Goal: Task Accomplishment & Management: Complete application form

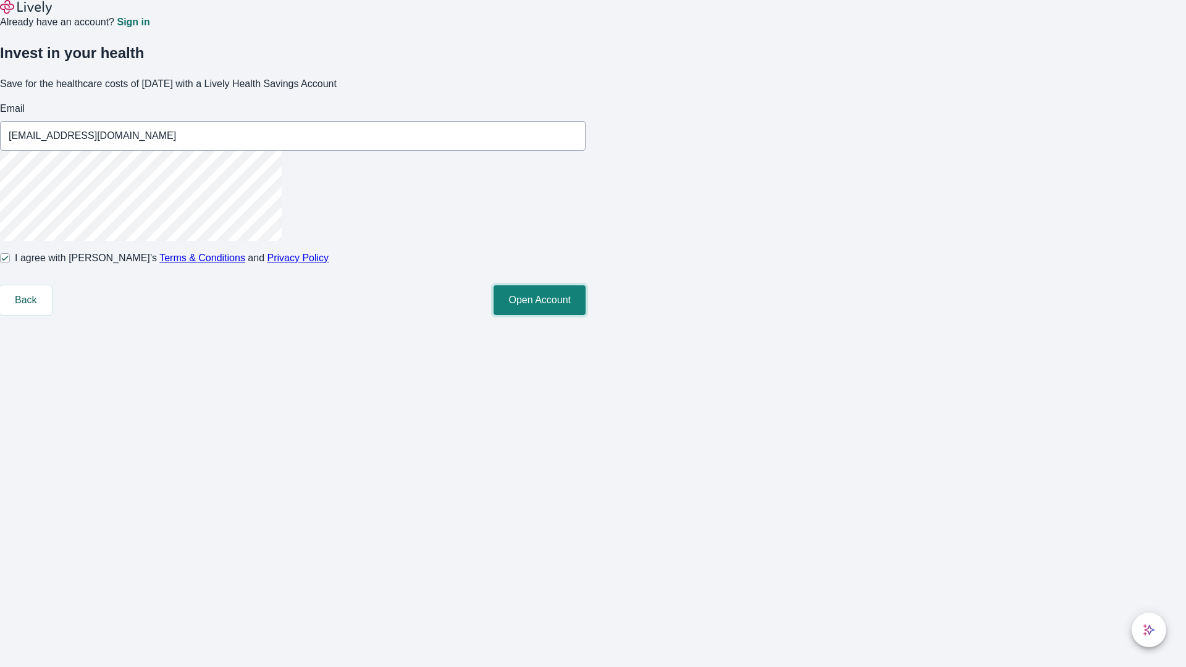
click at [586, 315] on button "Open Account" at bounding box center [540, 300] width 92 height 30
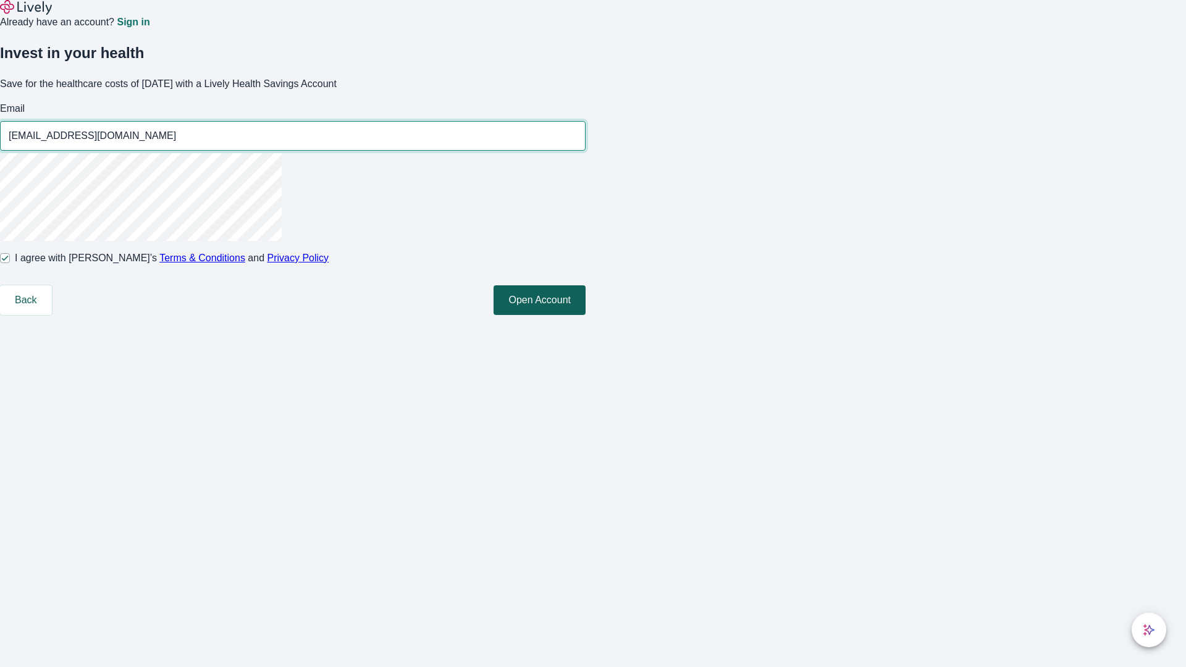
type input "[EMAIL_ADDRESS][DOMAIN_NAME]"
click at [10, 263] on input "I agree with Lively’s Terms & Conditions and Privacy Policy" at bounding box center [5, 258] width 10 height 10
checkbox input "false"
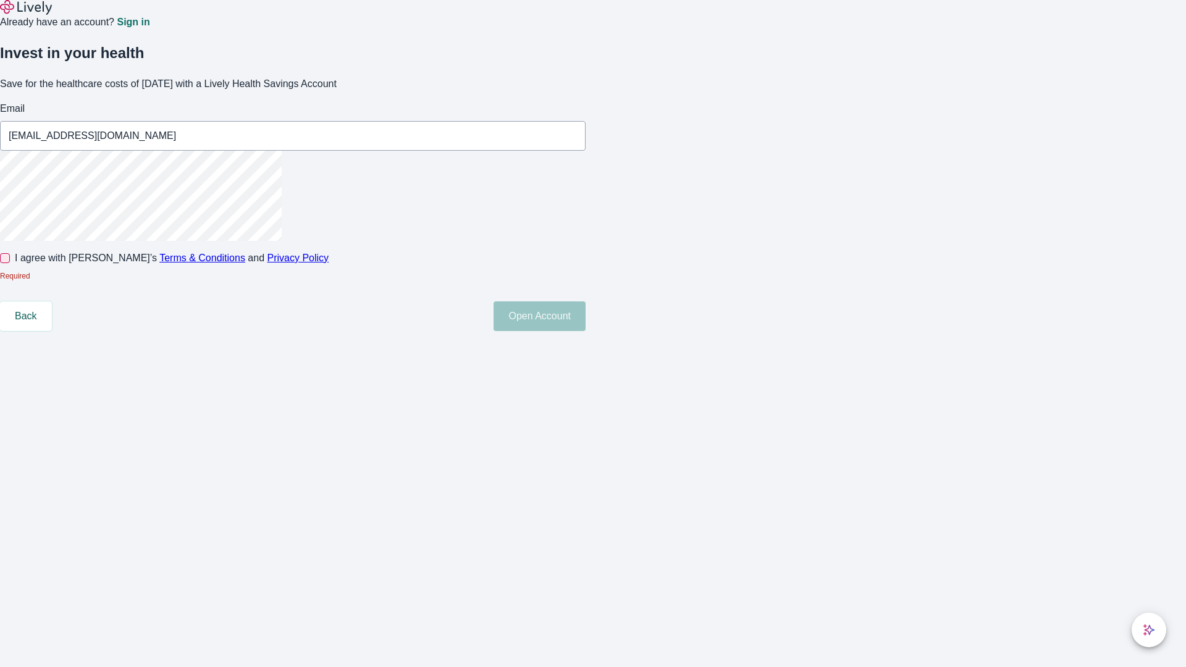
type input "[EMAIL_ADDRESS][DOMAIN_NAME]"
click at [10, 263] on input "I agree with Lively’s Terms & Conditions and Privacy Policy" at bounding box center [5, 258] width 10 height 10
checkbox input "true"
click at [586, 315] on button "Open Account" at bounding box center [540, 300] width 92 height 30
